Goal: Information Seeking & Learning: Check status

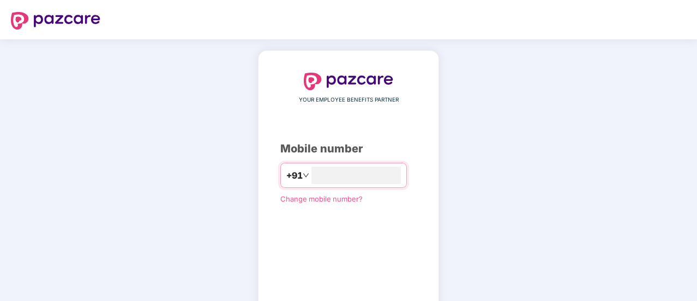
type input "**********"
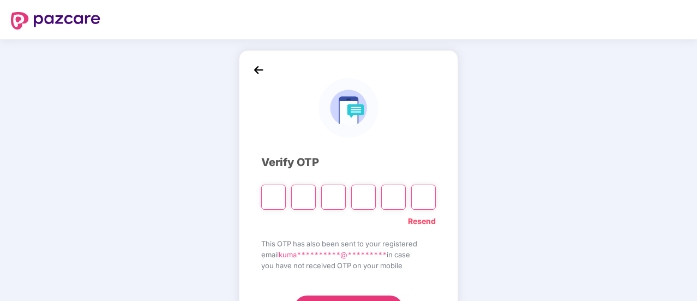
type input "*"
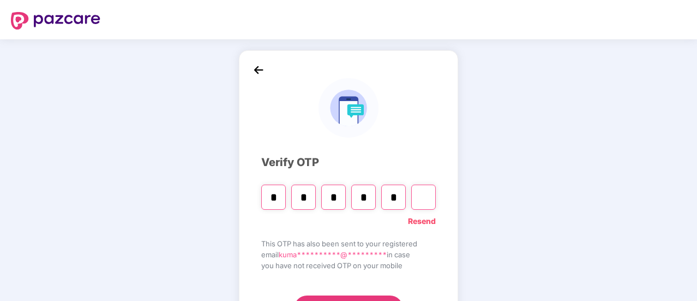
type input "*"
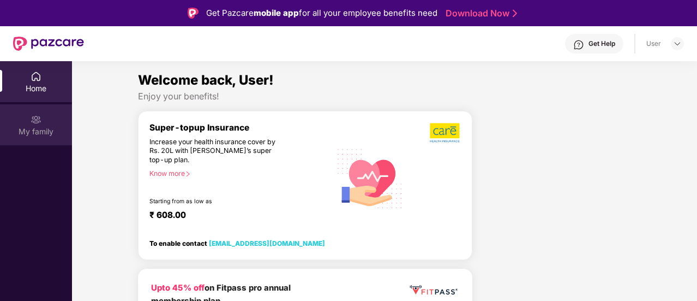
click at [43, 128] on div "My family" at bounding box center [36, 131] width 72 height 11
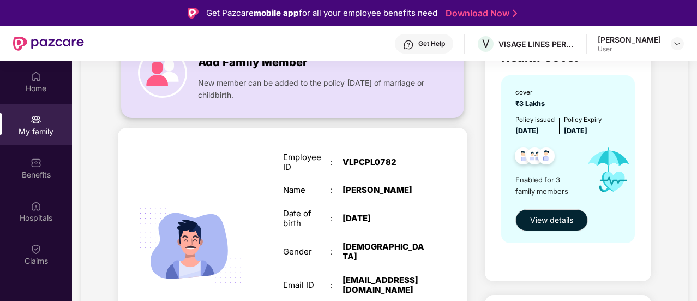
scroll to position [186, 0]
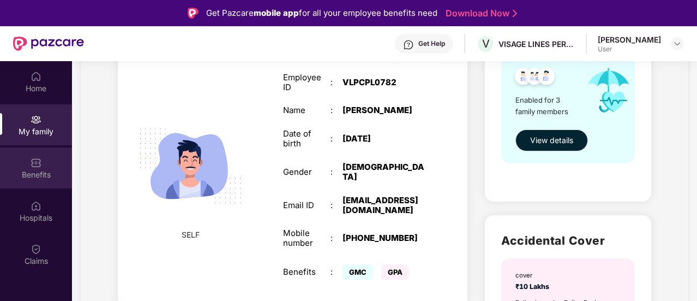
click at [46, 166] on div "Benefits" at bounding box center [36, 167] width 72 height 41
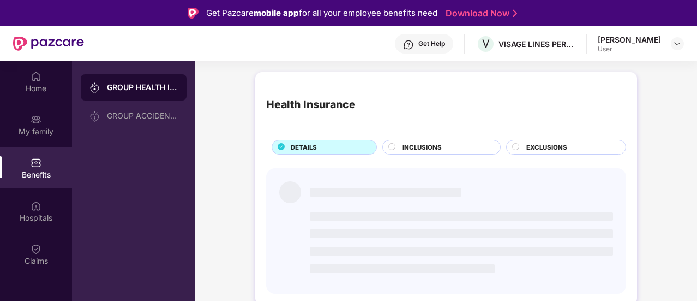
click at [164, 93] on div "GROUP HEALTH INSURANCE" at bounding box center [134, 87] width 106 height 26
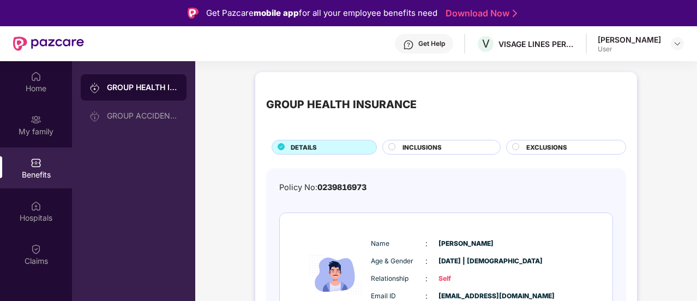
click at [421, 150] on span "INCLUSIONS" at bounding box center [422, 147] width 39 height 10
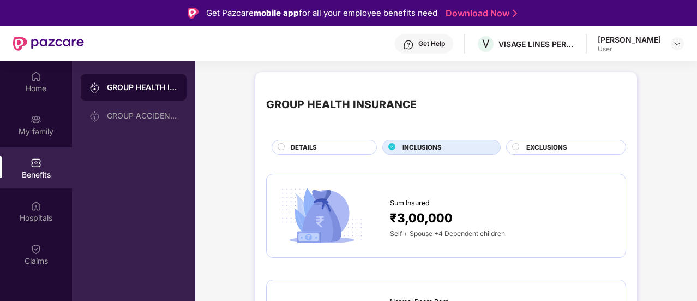
click at [528, 148] on span "EXCLUSIONS" at bounding box center [547, 147] width 41 height 10
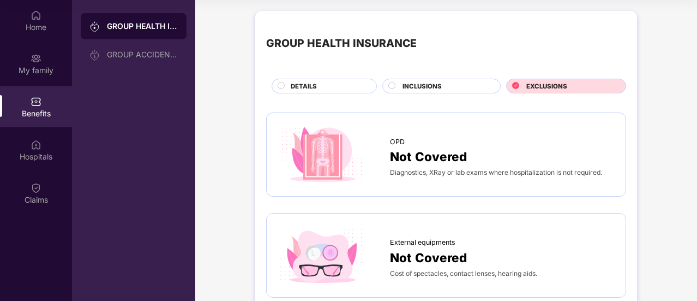
click at [296, 87] on span "DETAILS" at bounding box center [304, 86] width 26 height 10
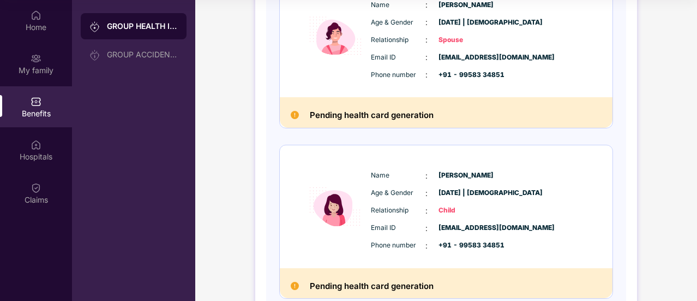
scroll to position [412, 0]
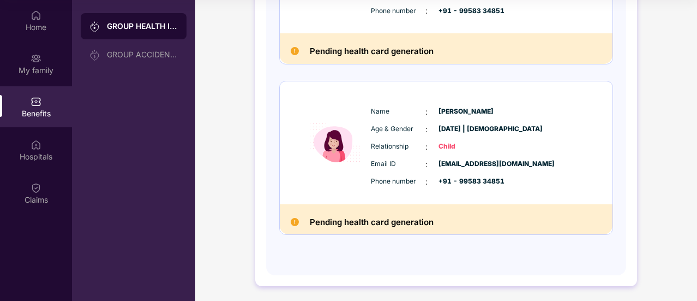
click at [361, 219] on h2 "Pending health card generation" at bounding box center [372, 222] width 124 height 14
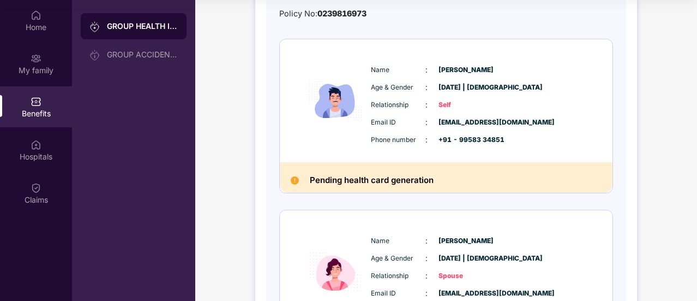
scroll to position [94, 0]
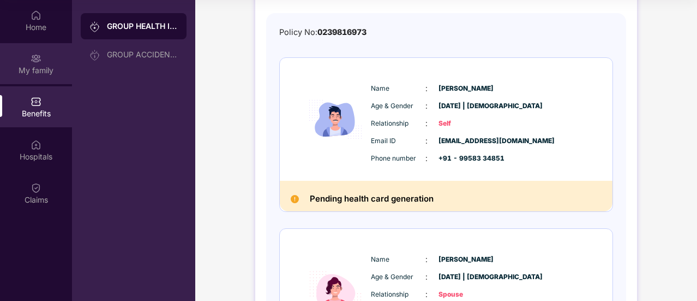
click at [32, 61] on img at bounding box center [36, 58] width 11 height 11
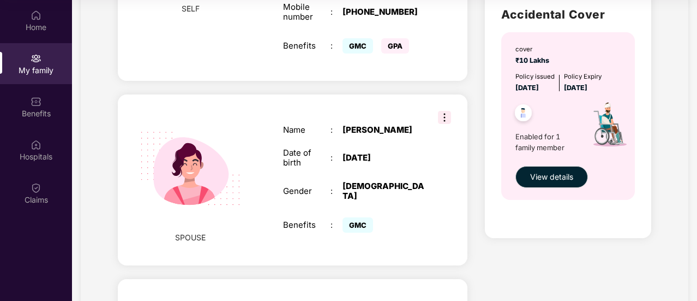
scroll to position [351, 0]
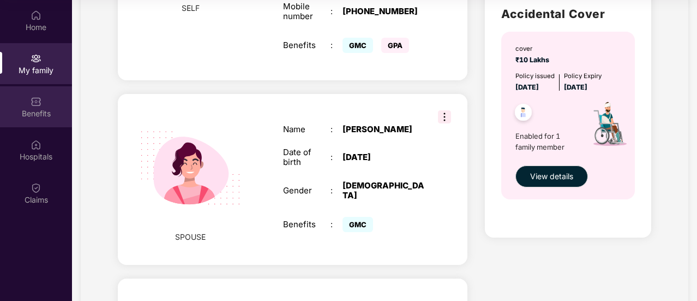
click at [40, 111] on div "Benefits" at bounding box center [36, 113] width 72 height 11
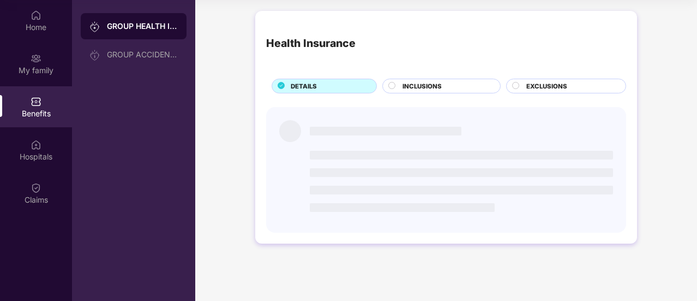
scroll to position [0, 0]
click at [136, 28] on div "GROUP HEALTH INSURANCE" at bounding box center [142, 26] width 71 height 11
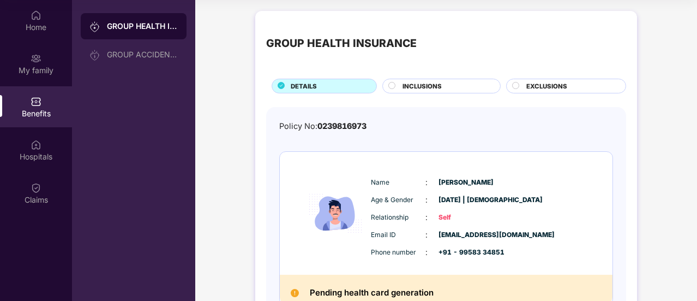
click at [417, 81] on span "INCLUSIONS" at bounding box center [422, 86] width 39 height 10
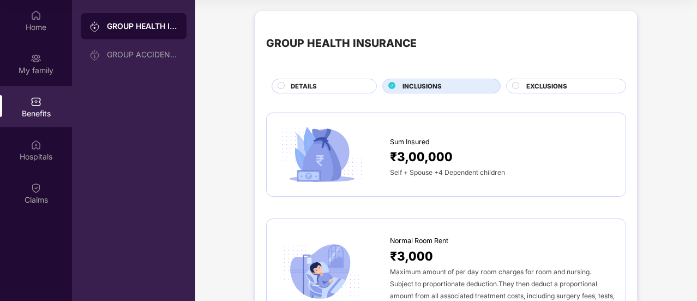
click at [529, 86] on span "EXCLUSIONS" at bounding box center [547, 86] width 41 height 10
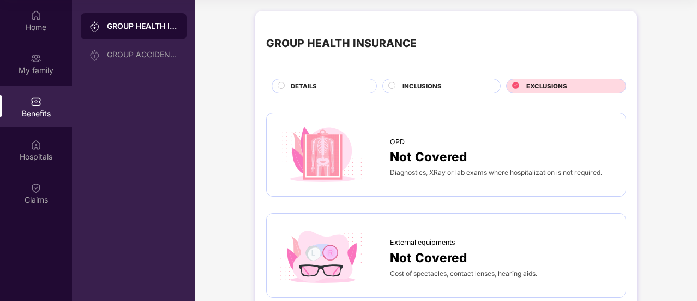
click at [346, 88] on div "DETAILS" at bounding box center [328, 86] width 86 height 11
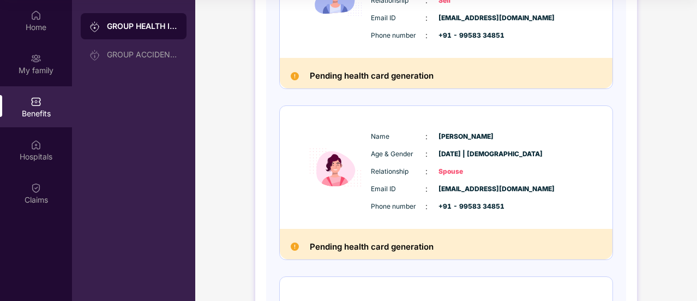
scroll to position [155, 0]
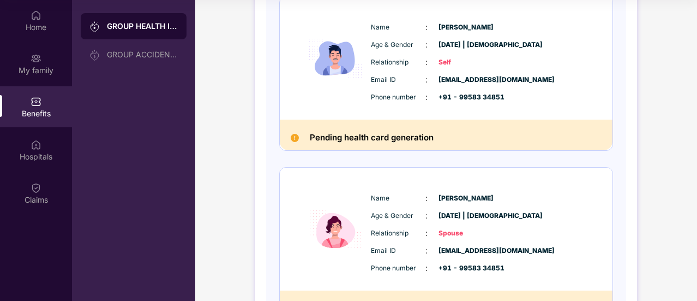
click at [445, 62] on span "Self" at bounding box center [466, 62] width 55 height 10
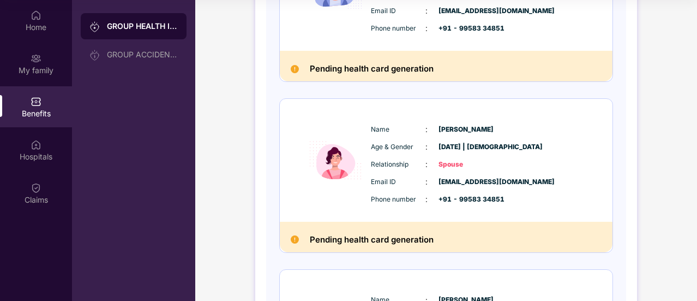
scroll to position [412, 0]
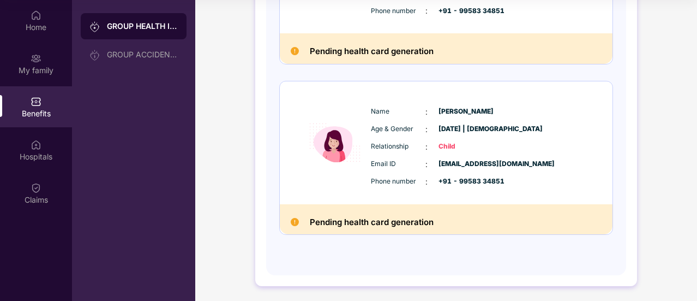
click at [403, 176] on span "Phone number" at bounding box center [398, 181] width 55 height 10
click at [369, 222] on h2 "Pending health card generation" at bounding box center [372, 222] width 124 height 14
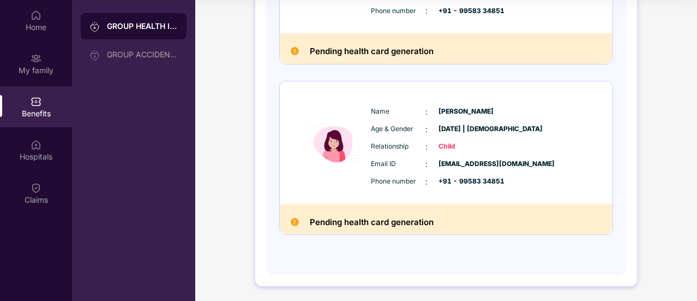
click at [380, 221] on h2 "Pending health card generation" at bounding box center [372, 222] width 124 height 14
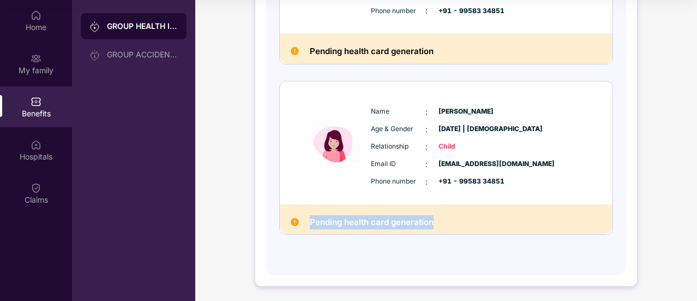
click at [380, 221] on h2 "Pending health card generation" at bounding box center [372, 222] width 124 height 14
click at [370, 220] on h2 "Pending health card generation" at bounding box center [372, 222] width 124 height 14
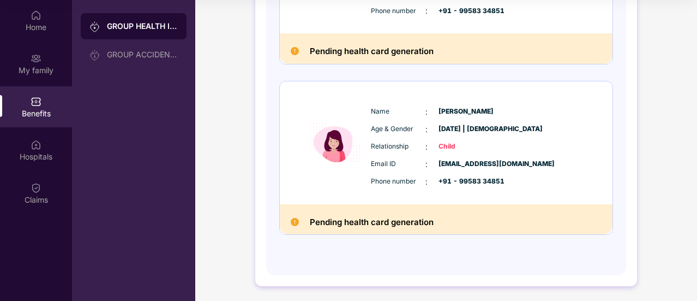
click at [356, 223] on h2 "Pending health card generation" at bounding box center [372, 222] width 124 height 14
click at [346, 219] on h2 "Pending health card generation" at bounding box center [372, 222] width 124 height 14
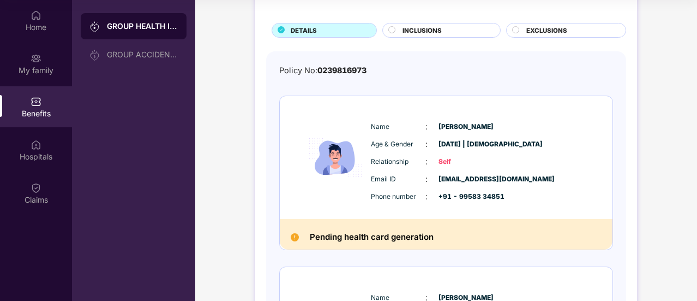
scroll to position [0, 0]
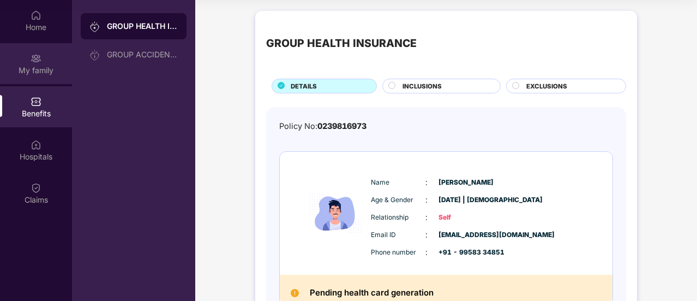
click at [42, 71] on div "My family" at bounding box center [36, 70] width 72 height 11
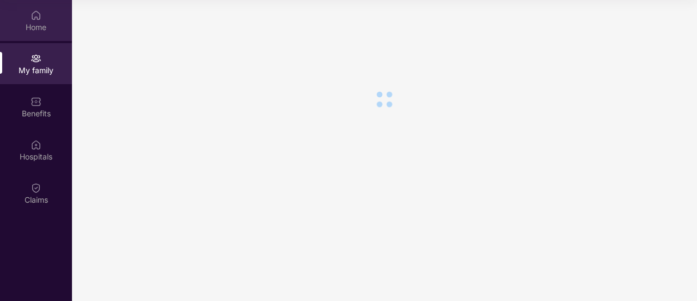
click at [37, 31] on div "Home" at bounding box center [36, 27] width 72 height 11
